Goal: Use online tool/utility: Utilize a website feature to perform a specific function

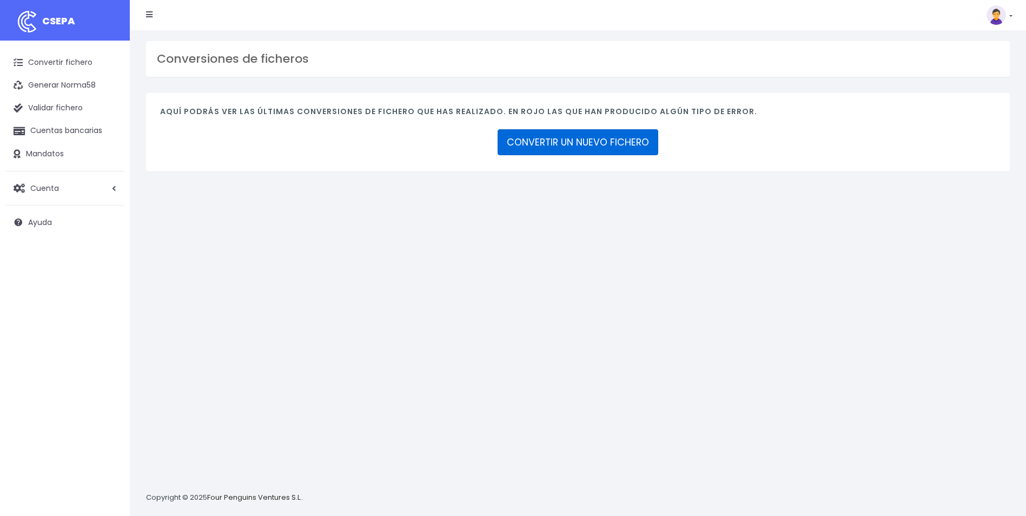
click at [522, 138] on link "CONVERTIR UN NUEVO FICHERO" at bounding box center [578, 142] width 161 height 26
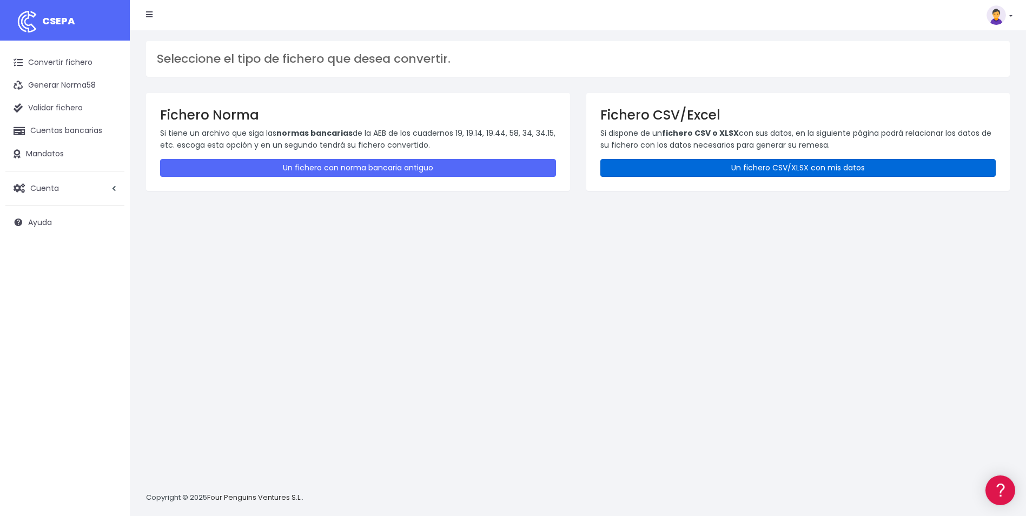
click at [706, 169] on link "Un fichero CSV/XLSX con mis datos" at bounding box center [799, 168] width 396 height 18
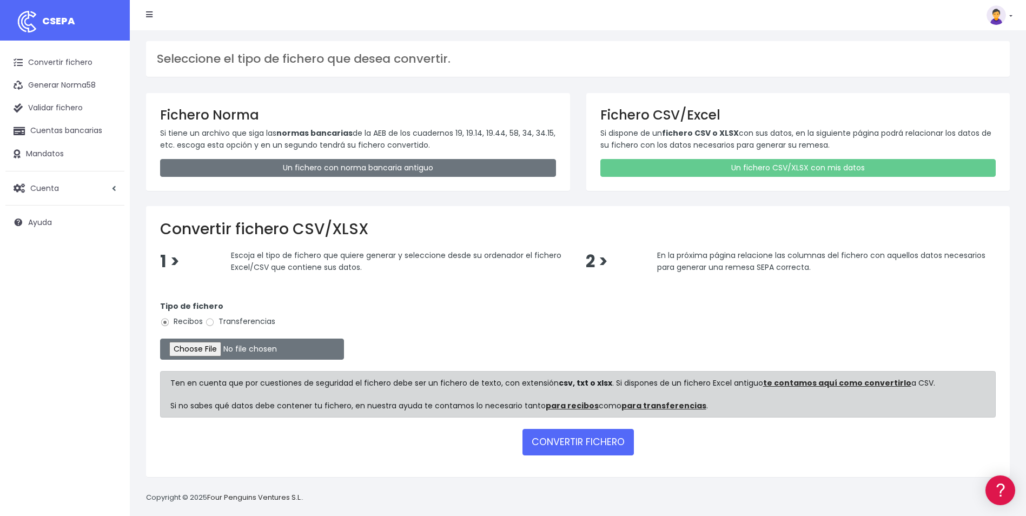
click at [216, 322] on label "Transferencias" at bounding box center [240, 321] width 70 height 11
click at [215, 322] on input "Transferencias" at bounding box center [210, 323] width 10 height 10
radio input "true"
click at [214, 357] on input "file" at bounding box center [252, 349] width 184 height 21
type input "C:\fakepath\Copia de ALC_LIQUIDACION_SEPTIEMBRE.csv"
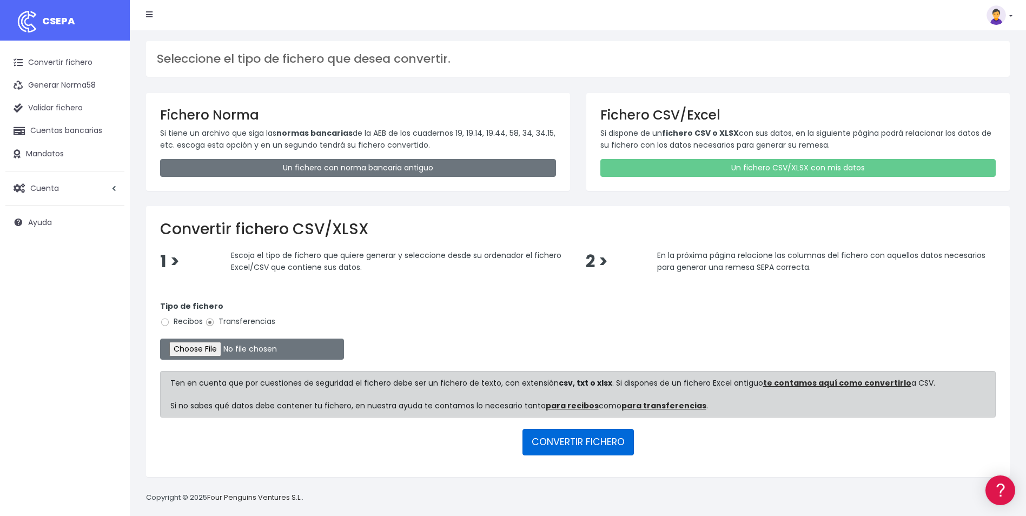
click at [596, 439] on button "CONVERTIR FICHERO" at bounding box center [578, 442] width 111 height 26
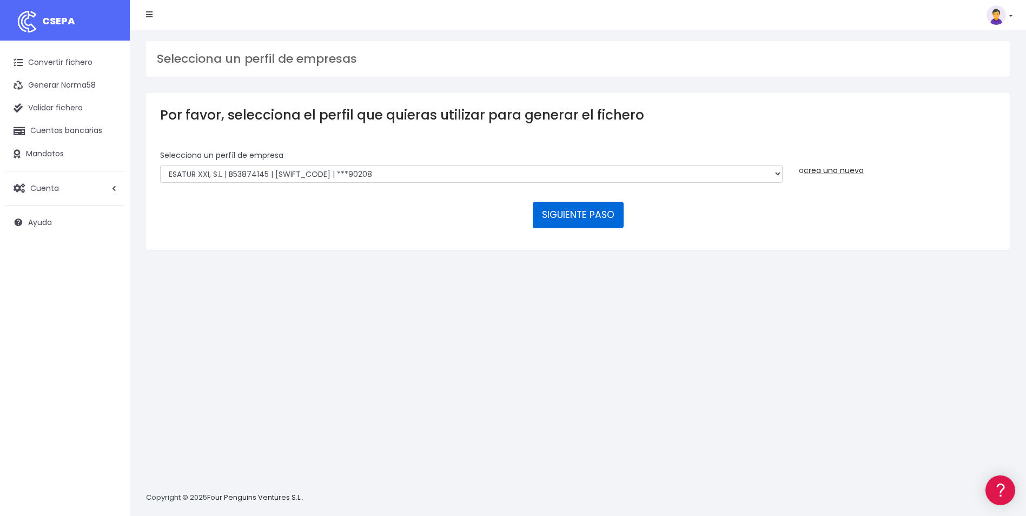
click at [559, 213] on button "SIGUIENTE PASO" at bounding box center [578, 215] width 91 height 26
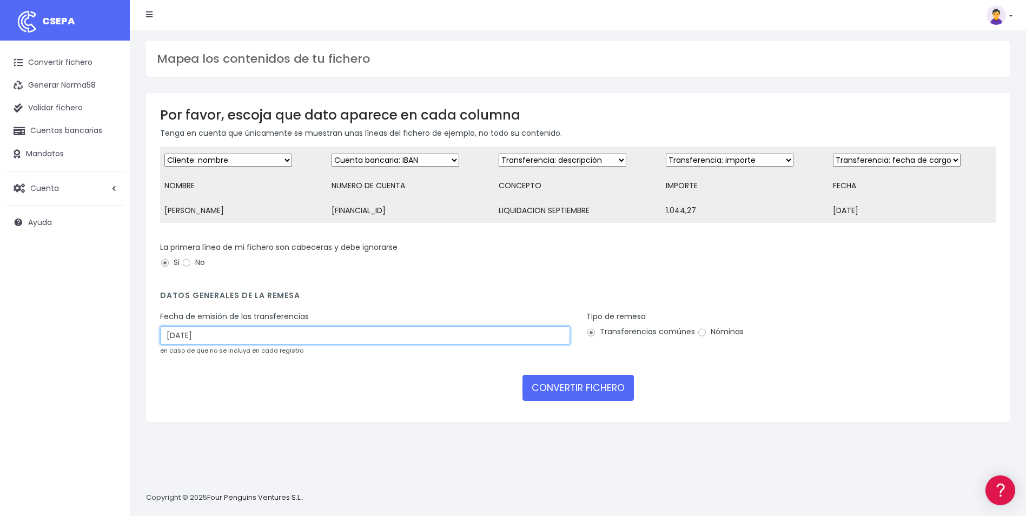
click at [344, 341] on input "25/09/2025" at bounding box center [365, 335] width 410 height 18
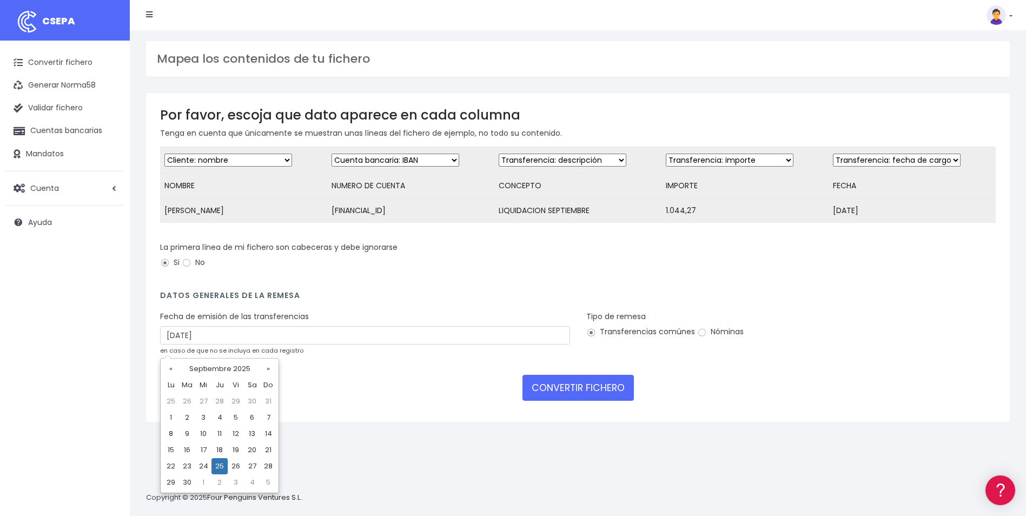
drag, startPoint x: 190, startPoint y: 465, endPoint x: 222, endPoint y: 463, distance: 31.5
click at [190, 466] on td "23" at bounding box center [187, 466] width 16 height 16
type input "23/09/2025"
click at [702, 338] on input "Nóminas" at bounding box center [702, 333] width 10 height 10
radio input "true"
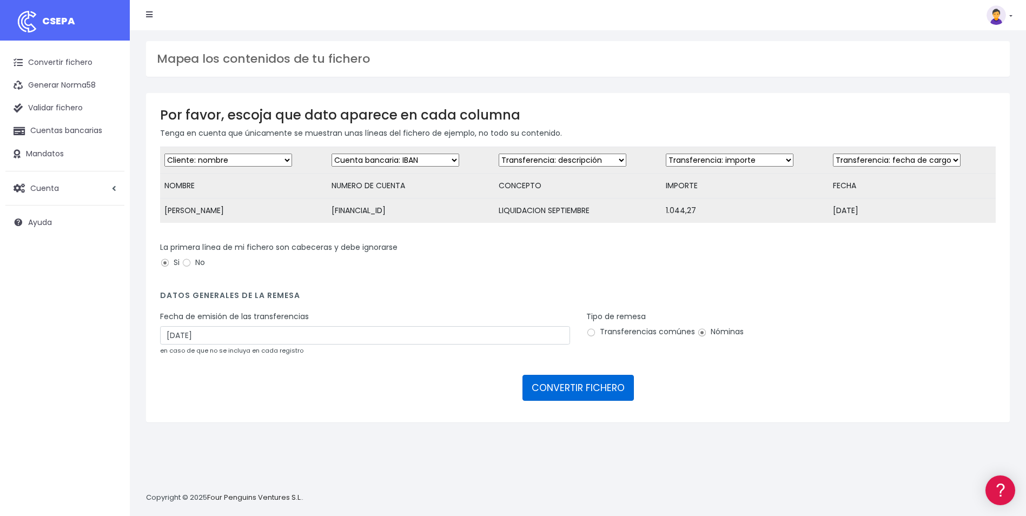
click at [593, 399] on button "CONVERTIR FICHERO" at bounding box center [578, 388] width 111 height 26
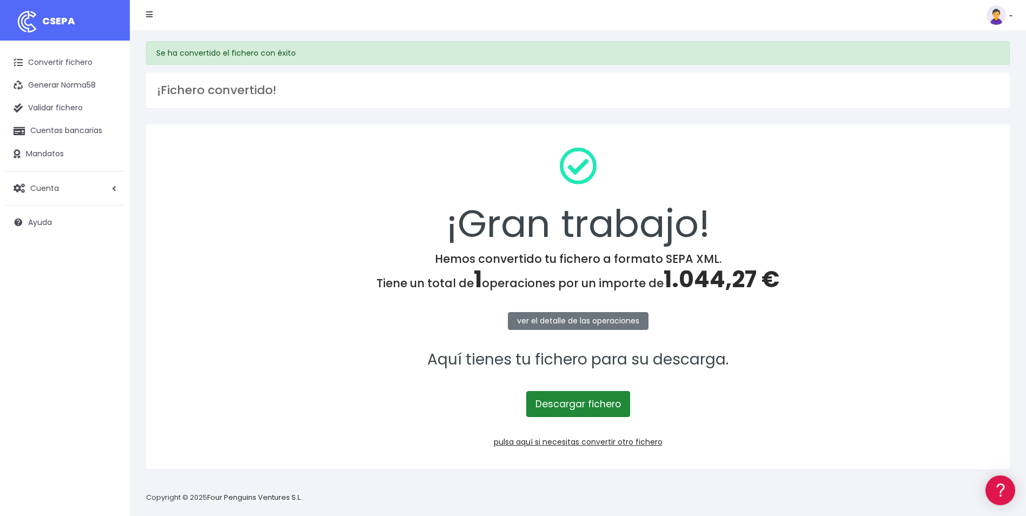
click at [589, 406] on link "Descargar fichero" at bounding box center [578, 404] width 104 height 26
click at [579, 442] on link "pulsa aquí si necesitas convertir otro fichero" at bounding box center [578, 442] width 169 height 11
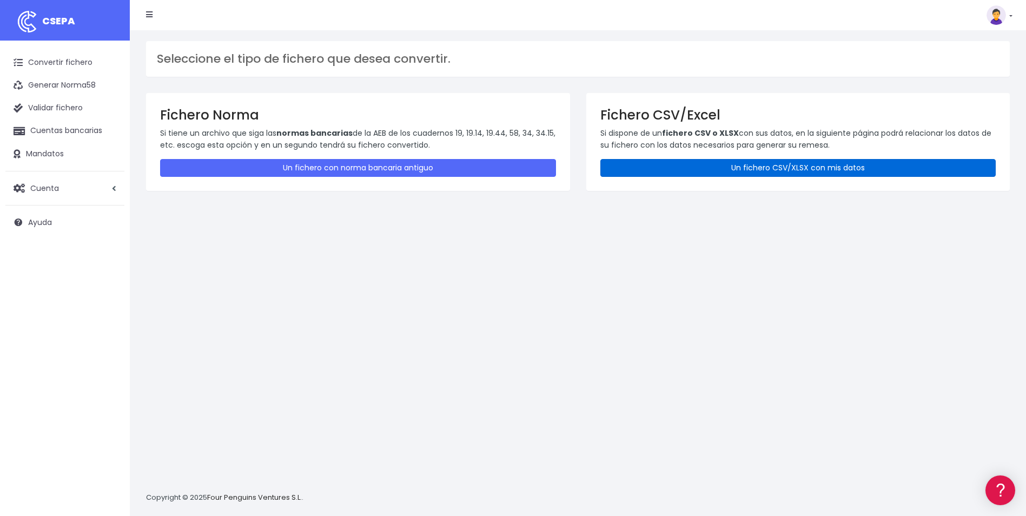
click at [741, 165] on link "Un fichero CSV/XLSX con mis datos" at bounding box center [799, 168] width 396 height 18
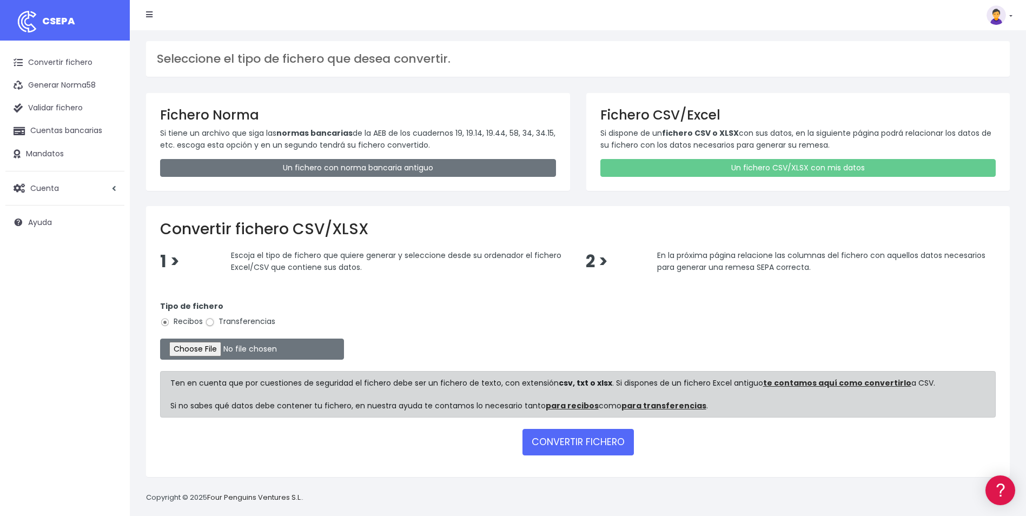
click at [210, 322] on input "Transferencias" at bounding box center [210, 323] width 10 height 10
radio input "true"
click at [206, 333] on form "Tipo de fichero Recibos Transferencias Ten en cuenta que por cuestiones de segu…" at bounding box center [578, 375] width 836 height 173
click at [207, 350] on input "file" at bounding box center [252, 349] width 184 height 21
type input "C:\fakepath\Copia de ALC_LIQUIDACION_SEPTIEMBRE.csv"
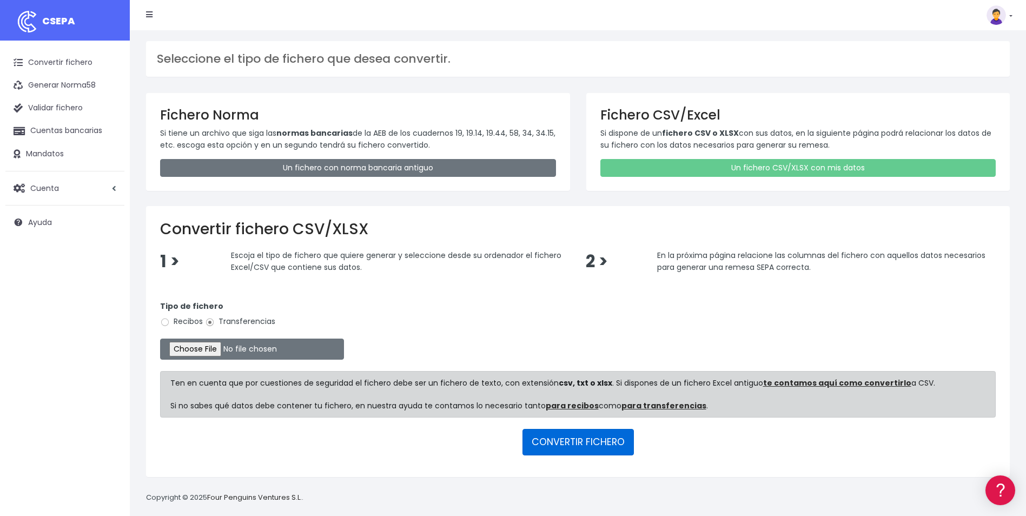
click at [578, 439] on button "CONVERTIR FICHERO" at bounding box center [578, 442] width 111 height 26
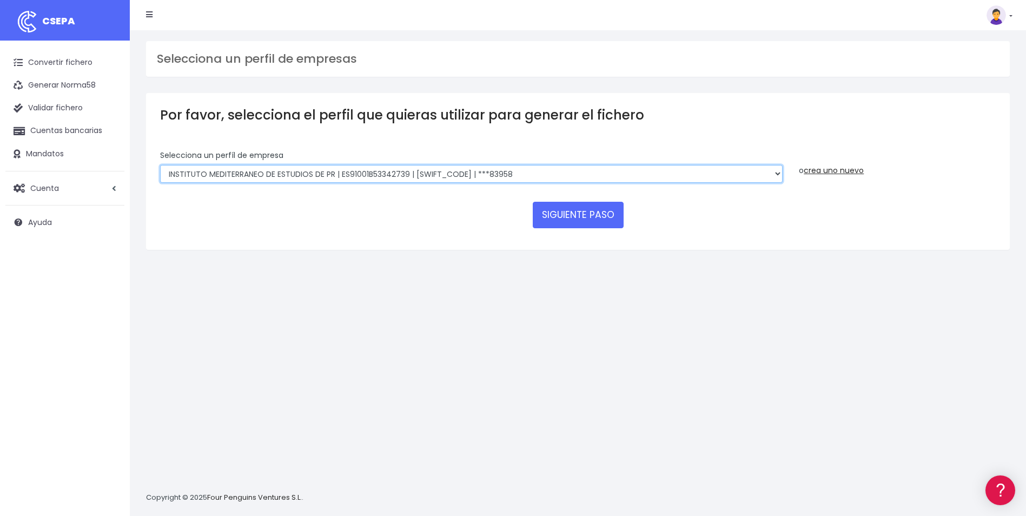
click at [690, 174] on select "INSTITUTO MEDITERRANEO DE ESTUDIOS DE PR | ES91001B53342739 | BSCHESMMXXX | ***…" at bounding box center [471, 174] width 623 height 18
select select "2478"
click at [160, 165] on select "INSTITUTO MEDITERRANEO DE ESTUDIOS DE PR | ES91001B53342739 | BSCHESMMXXX | ***…" at bounding box center [471, 174] width 623 height 18
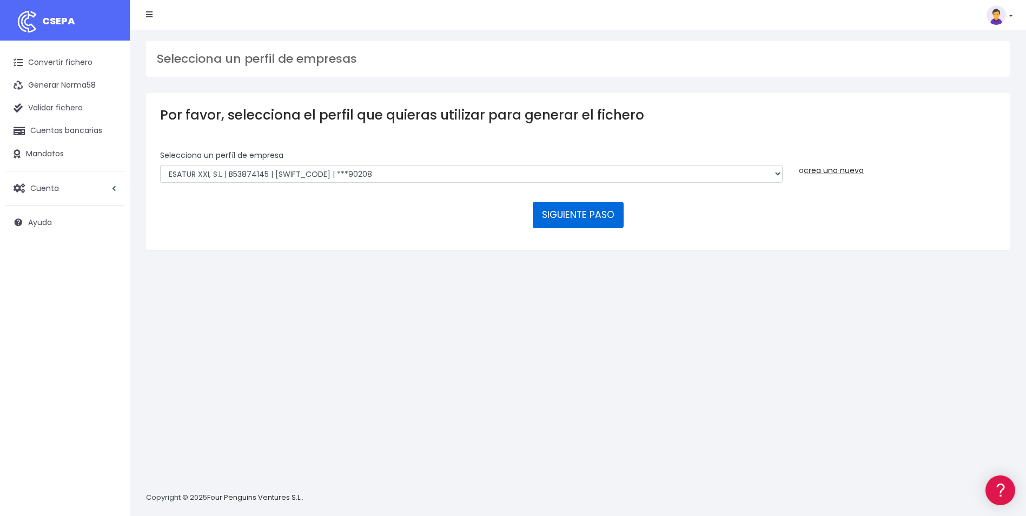
click at [569, 214] on button "SIGUIENTE PASO" at bounding box center [578, 215] width 91 height 26
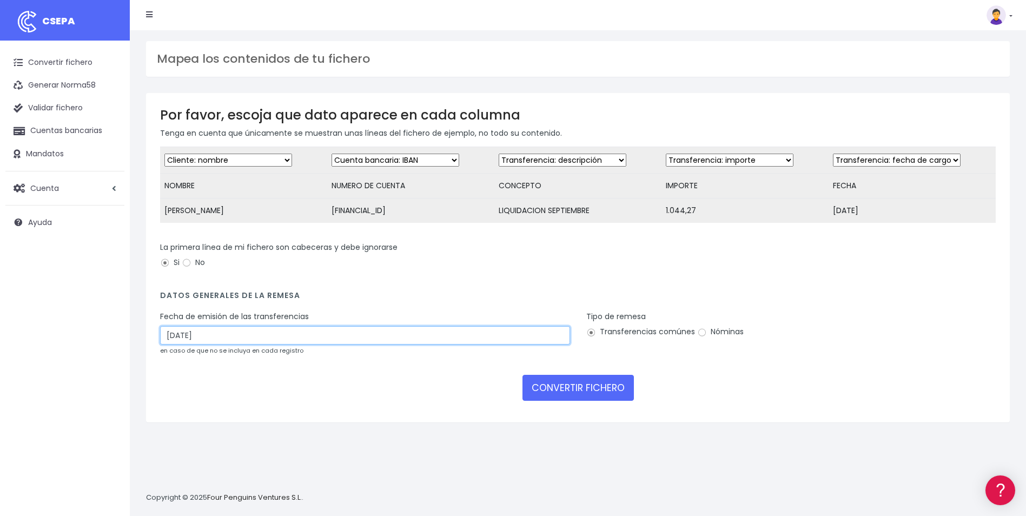
click at [237, 340] on input "[DATE]" at bounding box center [365, 335] width 410 height 18
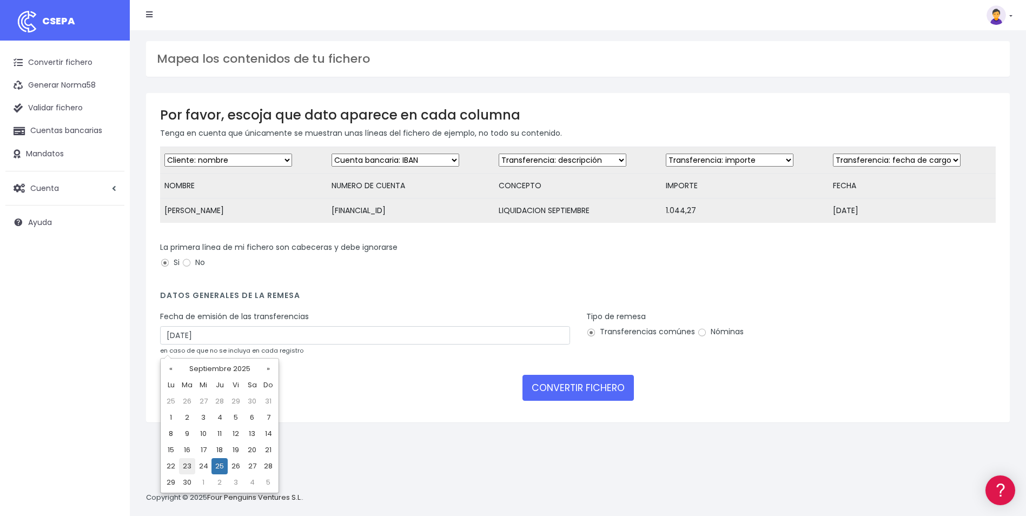
click at [187, 467] on td "23" at bounding box center [187, 466] width 16 height 16
type input "[DATE]"
click at [700, 337] on input "Nóminas" at bounding box center [702, 333] width 10 height 10
radio input "true"
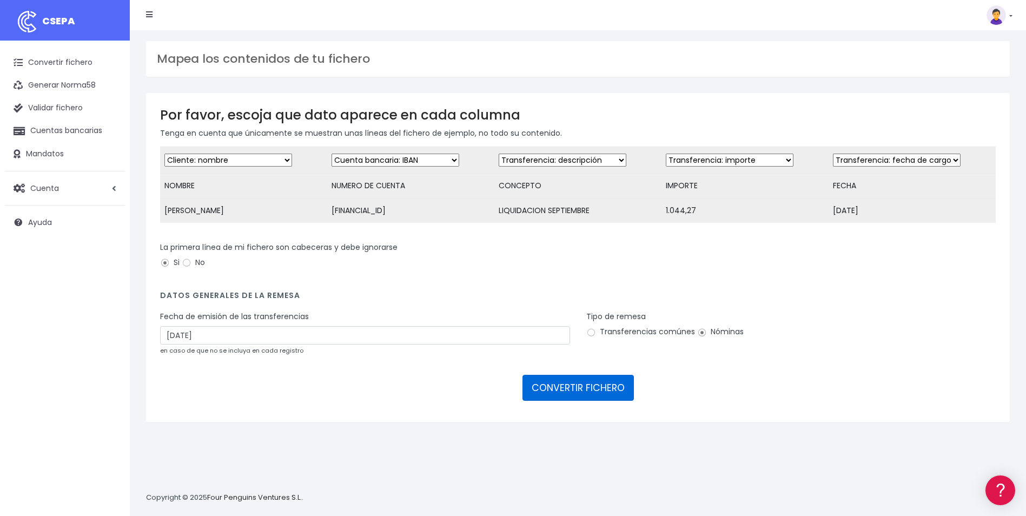
click at [600, 392] on button "CONVERTIR FICHERO" at bounding box center [578, 388] width 111 height 26
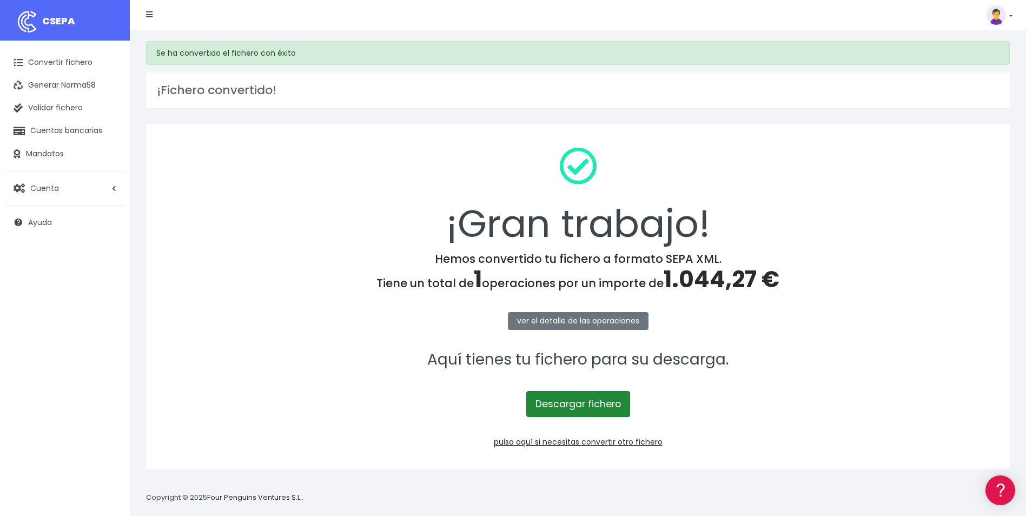
click at [572, 408] on link "Descargar fichero" at bounding box center [578, 404] width 104 height 26
